Goal: Check status: Check status

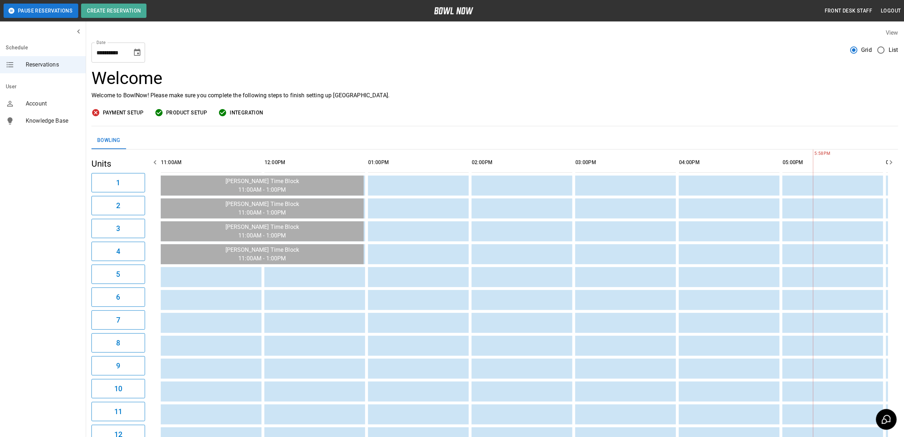
scroll to position [0, 621]
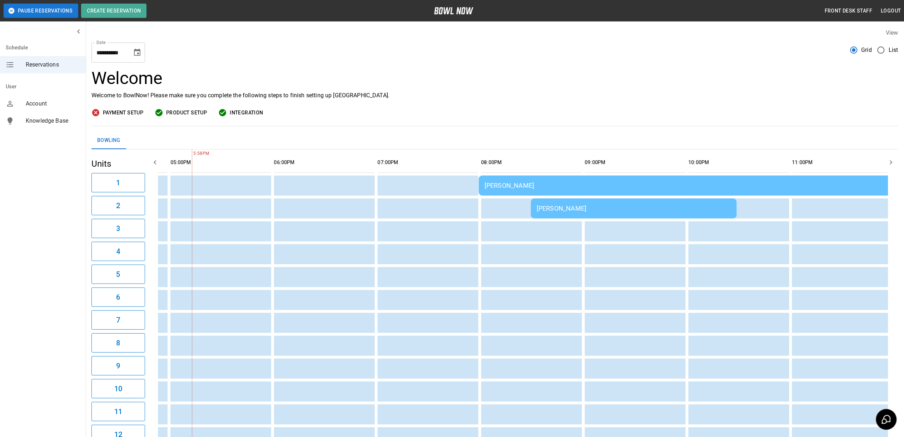
click at [139, 49] on icon "Choose date, selected date is Oct 3, 2025" at bounding box center [137, 52] width 6 height 7
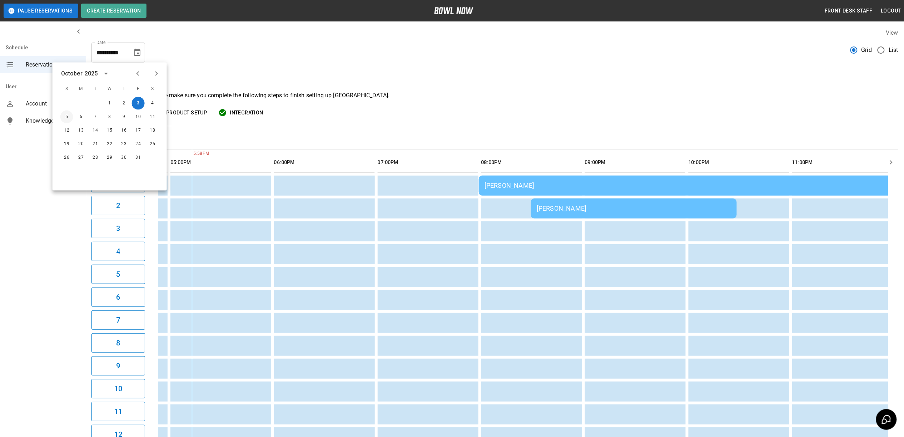
click at [65, 119] on button "5" at bounding box center [66, 116] width 13 height 13
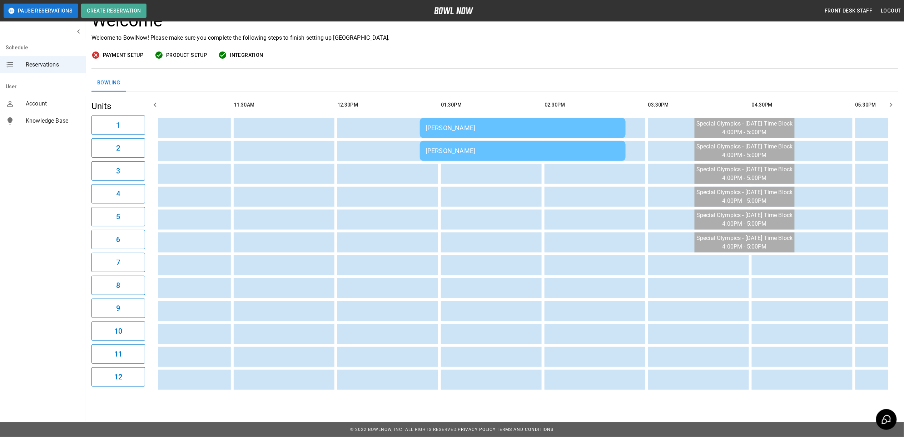
scroll to position [0, 0]
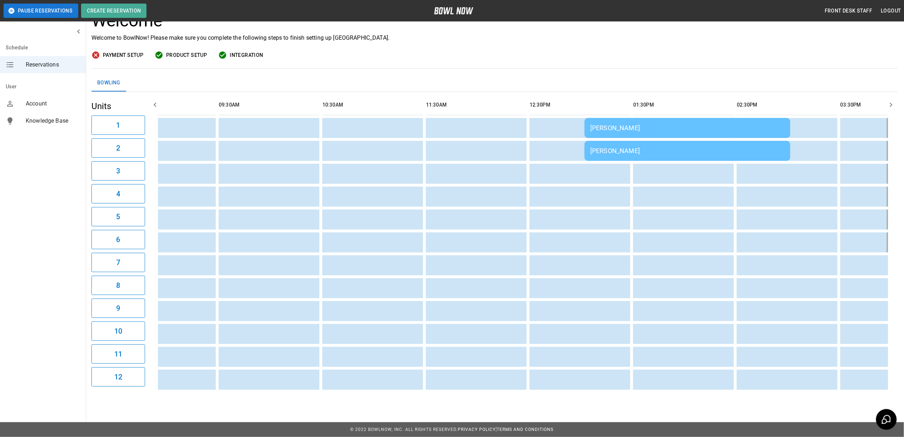
click at [630, 124] on div "[PERSON_NAME]" at bounding box center [687, 128] width 194 height 8
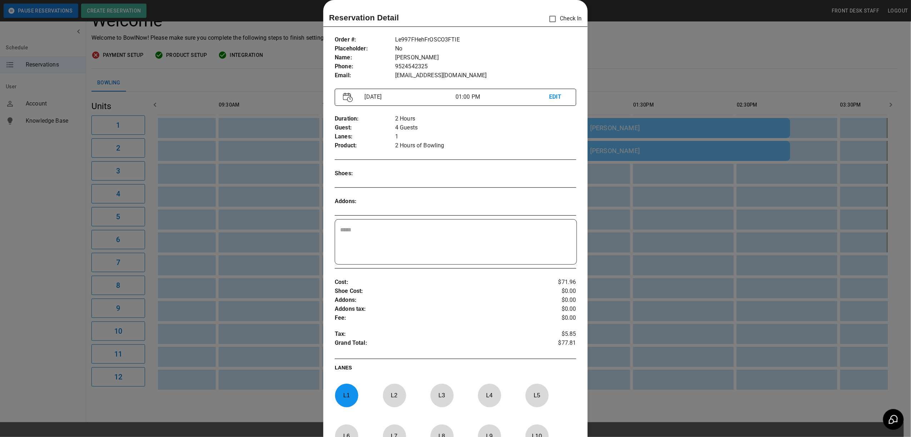
click at [695, 33] on div at bounding box center [455, 218] width 911 height 437
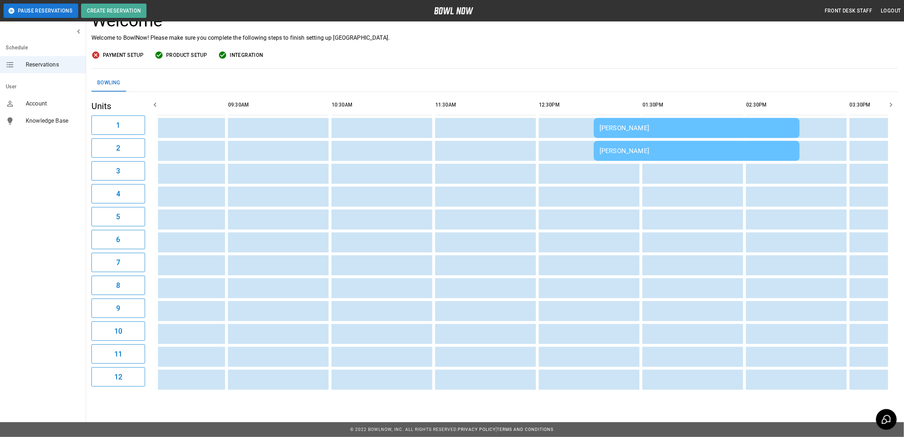
click at [638, 124] on div "[PERSON_NAME]" at bounding box center [696, 128] width 194 height 8
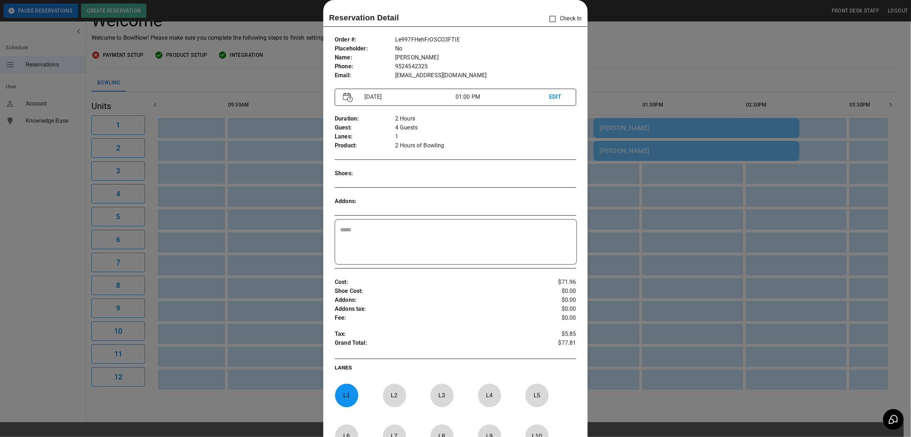
drag, startPoint x: 630, startPoint y: 55, endPoint x: 635, endPoint y: 85, distance: 30.0
click at [630, 55] on div at bounding box center [455, 218] width 911 height 437
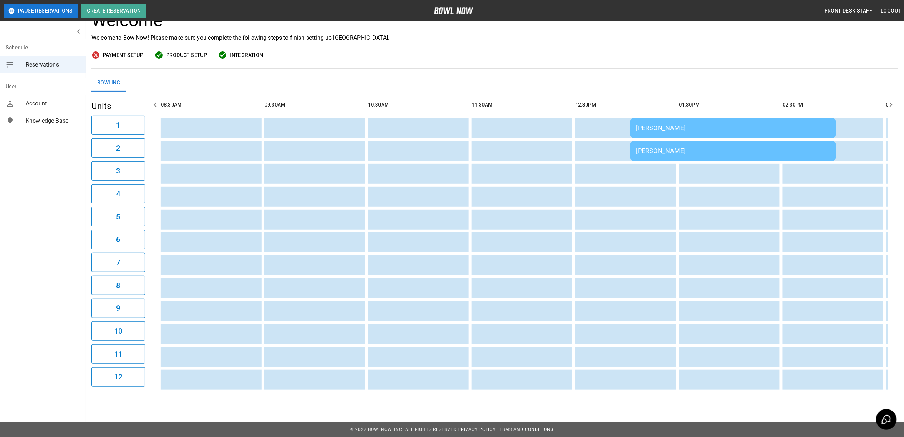
drag, startPoint x: 487, startPoint y: 96, endPoint x: 472, endPoint y: 96, distance: 15.0
click at [480, 96] on th "sticky table" at bounding box center [485, 105] width 23 height 20
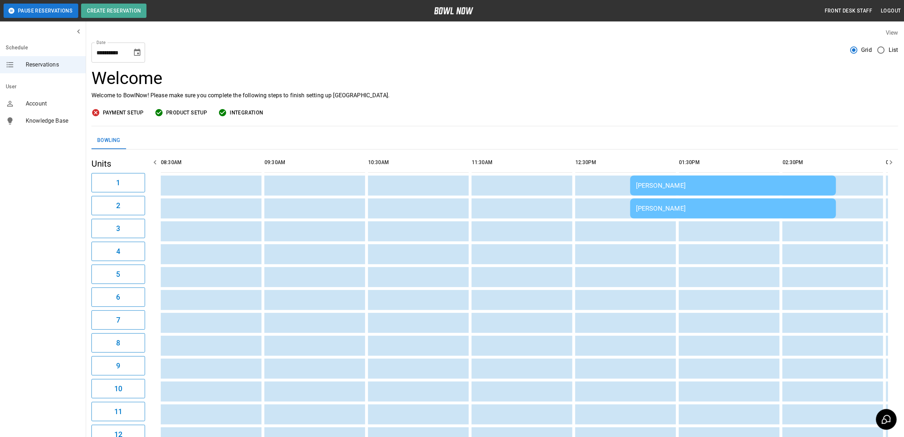
click at [134, 50] on icon "Choose date, selected date is Oct 5, 2025" at bounding box center [137, 52] width 9 height 9
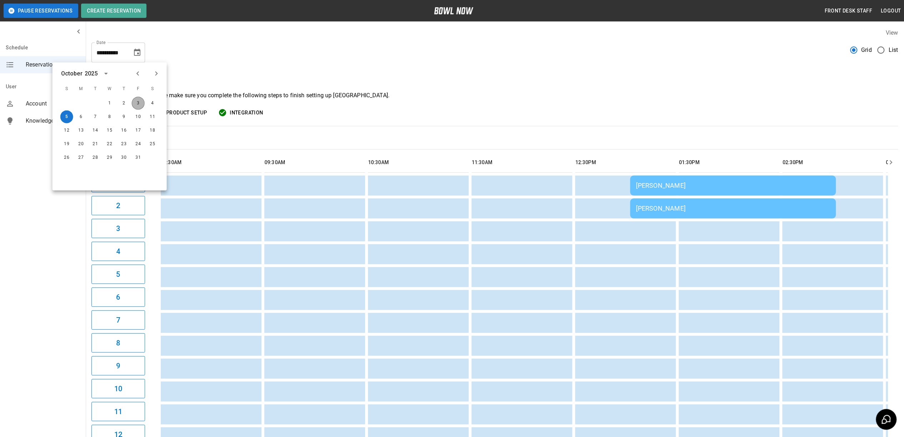
click at [142, 105] on button "3" at bounding box center [138, 103] width 13 height 13
type input "**********"
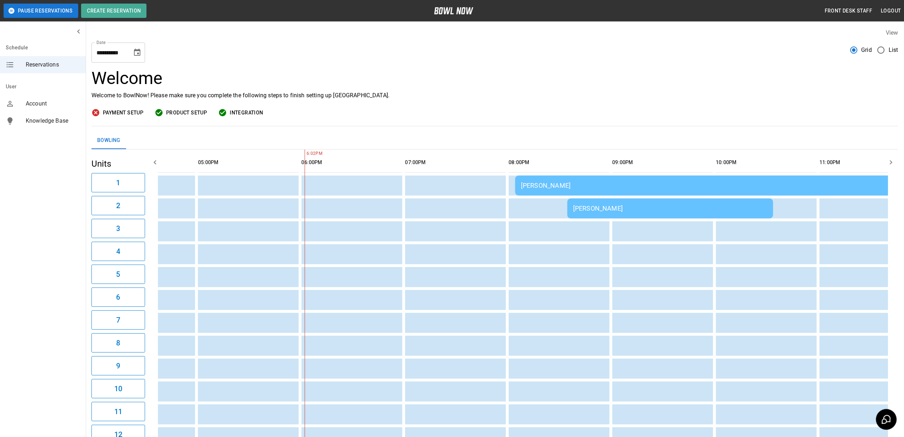
click at [564, 183] on div "[PERSON_NAME]" at bounding box center [722, 185] width 403 height 8
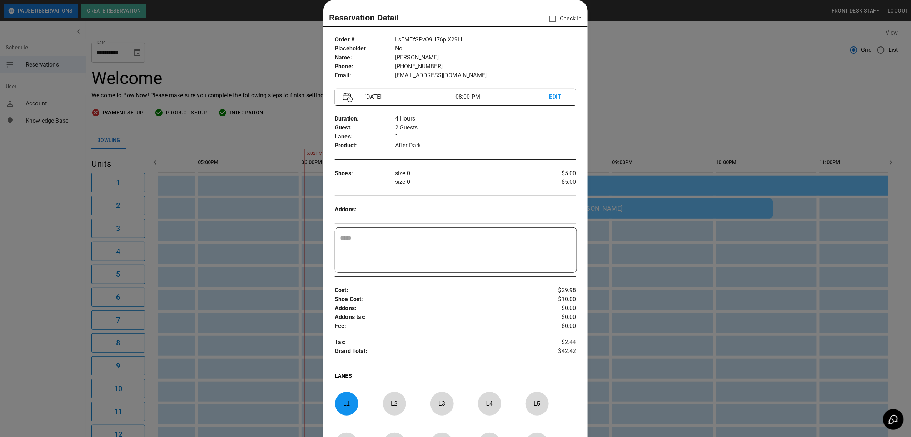
drag, startPoint x: 682, startPoint y: 63, endPoint x: 673, endPoint y: 134, distance: 71.6
click at [679, 73] on div at bounding box center [455, 218] width 911 height 437
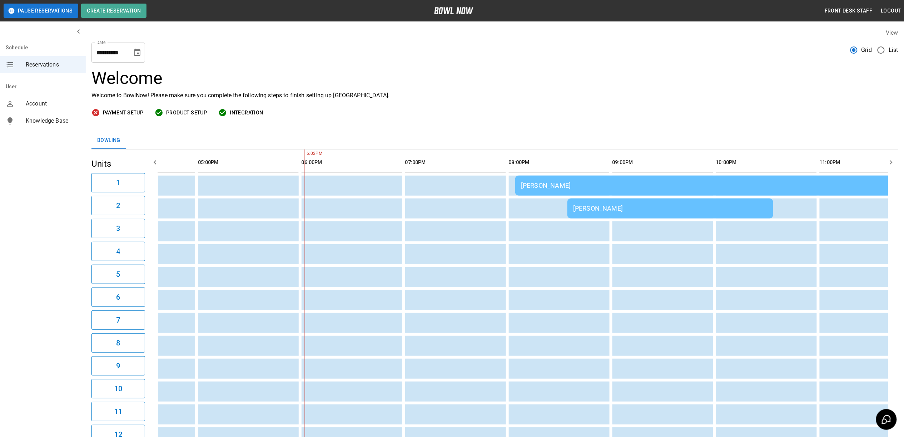
click at [665, 211] on div "[PERSON_NAME]" at bounding box center [670, 208] width 194 height 8
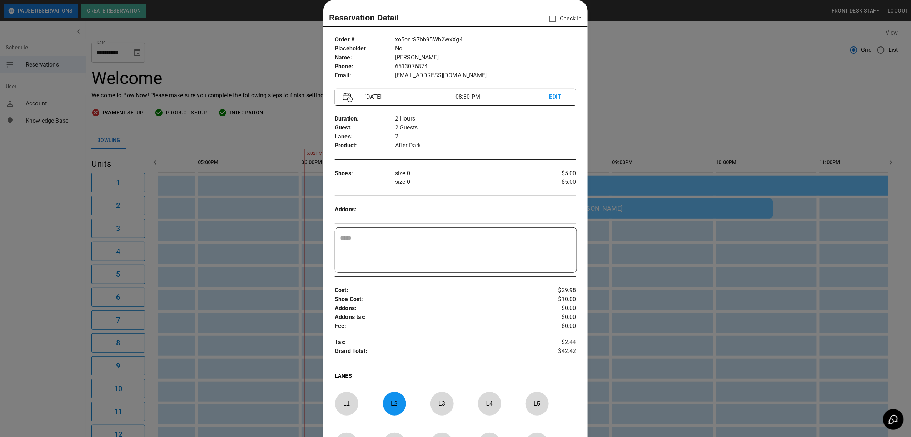
click at [645, 48] on div at bounding box center [455, 218] width 911 height 437
